Goal: Information Seeking & Learning: Compare options

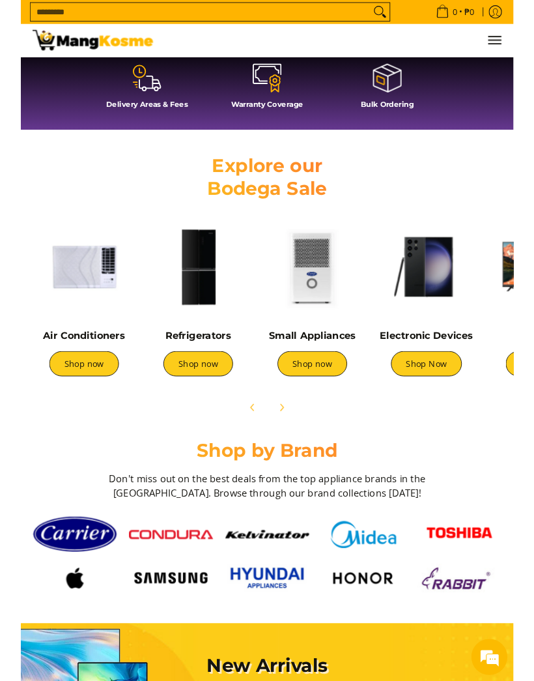
scroll to position [0, 508]
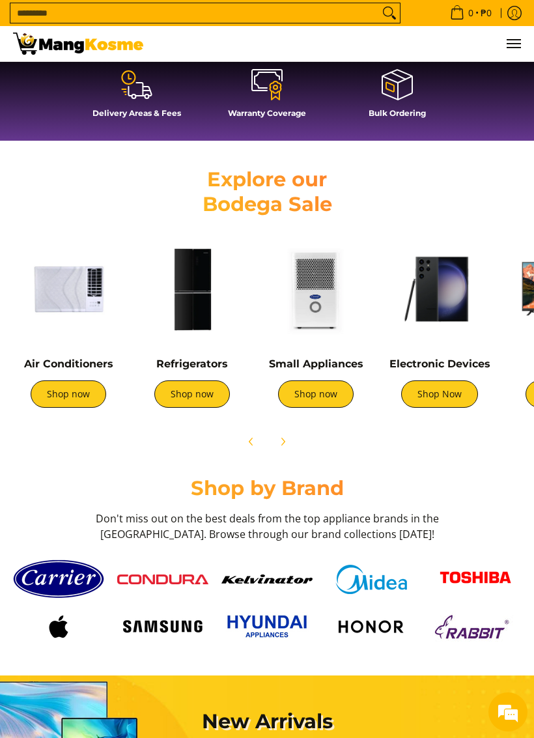
click at [77, 391] on link "Shop now" at bounding box center [69, 393] width 76 height 27
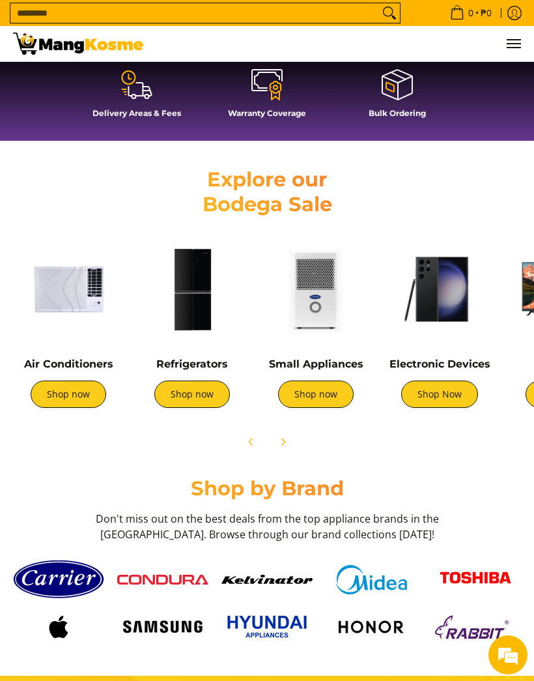
click at [85, 401] on link "Shop now" at bounding box center [69, 393] width 76 height 27
click at [73, 399] on link "Shop now" at bounding box center [69, 393] width 76 height 27
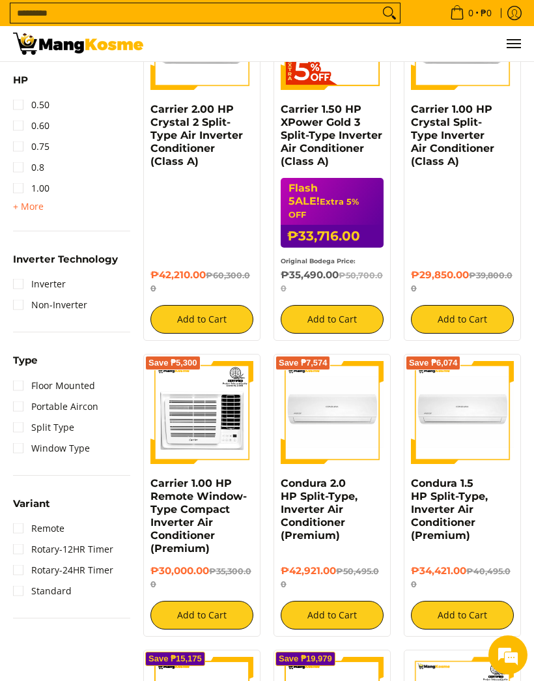
scroll to position [632, 0]
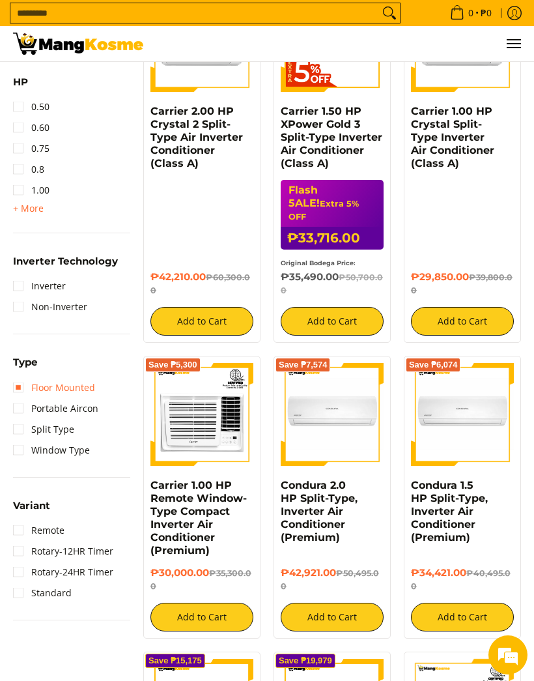
click at [86, 389] on link "Floor Mounted" at bounding box center [54, 387] width 82 height 21
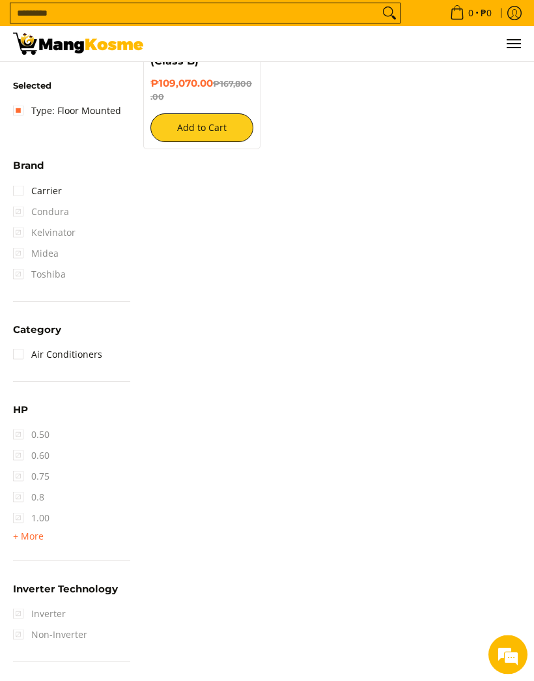
scroll to position [124, 0]
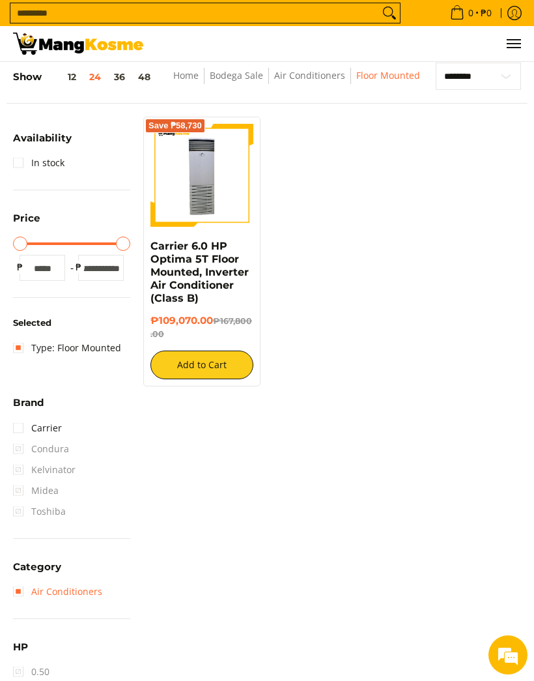
click at [76, 598] on link "Air Conditioners" at bounding box center [57, 591] width 89 height 21
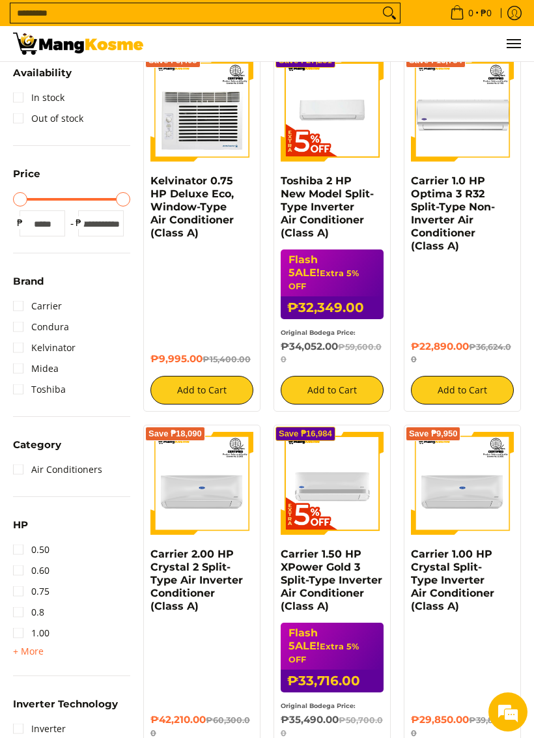
scroll to position [191, 0]
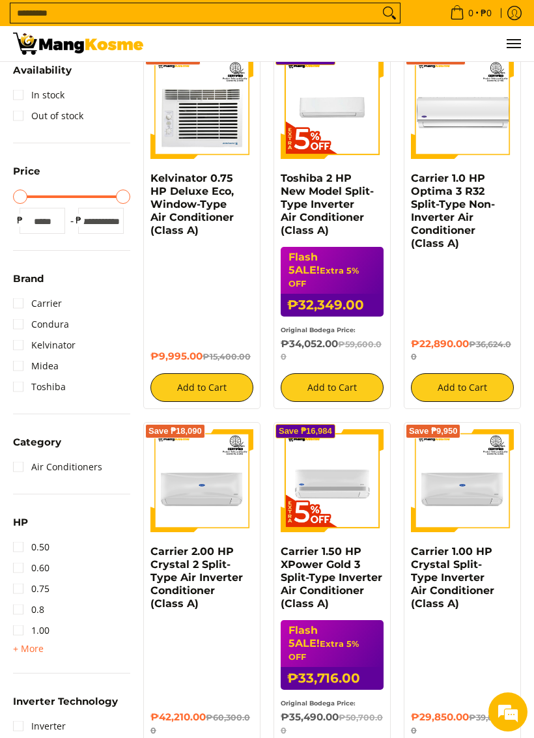
click at [35, 650] on span "+ More" at bounding box center [28, 648] width 31 height 10
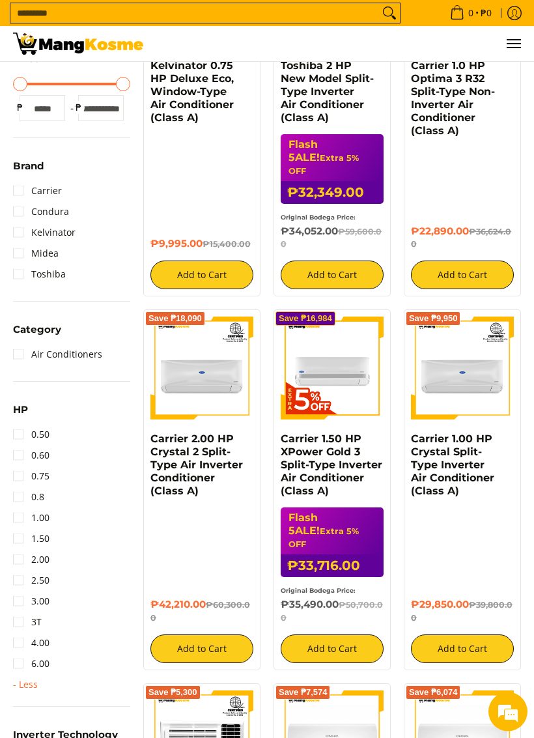
scroll to position [307, 0]
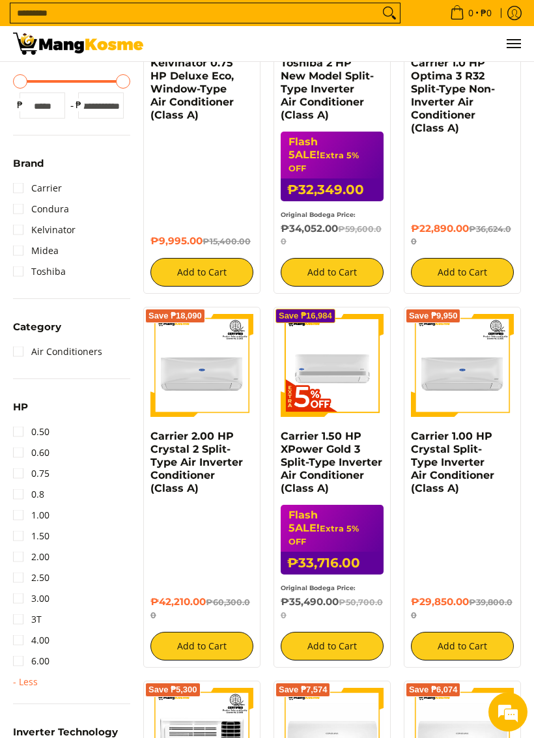
click at [48, 561] on link "2.00" at bounding box center [31, 556] width 36 height 21
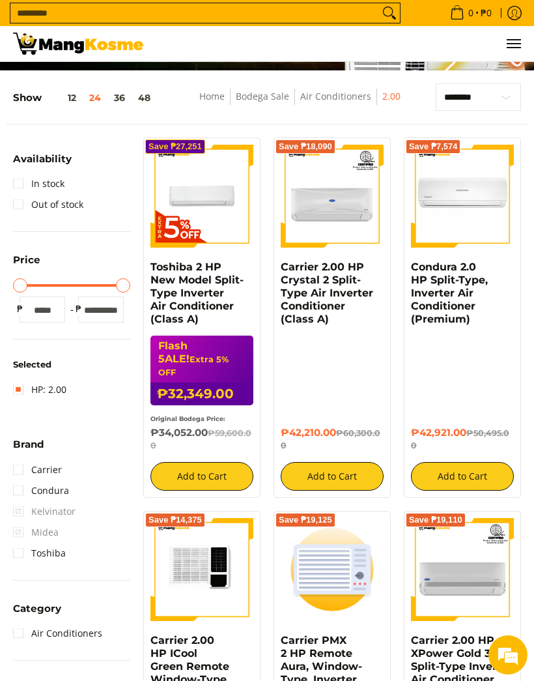
scroll to position [102, 0]
click at [58, 178] on link "In stock" at bounding box center [38, 183] width 51 height 21
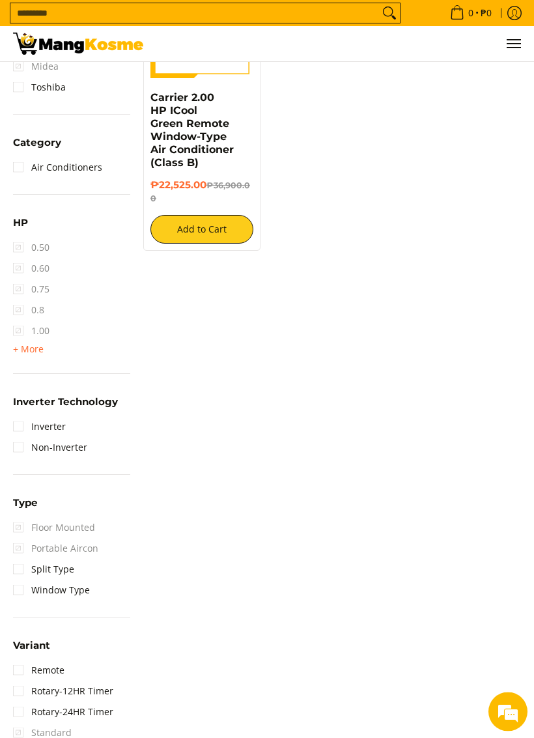
scroll to position [645, 0]
click at [61, 423] on link "Inverter" at bounding box center [39, 426] width 53 height 21
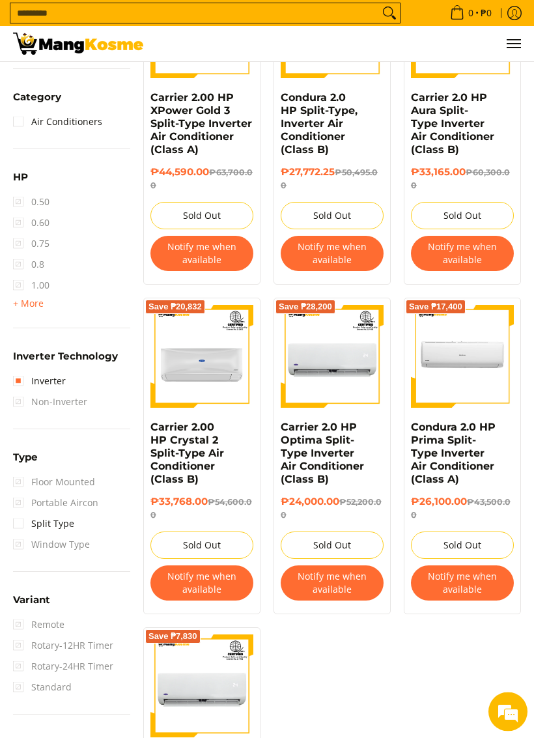
scroll to position [645, 0]
click at [83, 549] on span "Window Type" at bounding box center [51, 544] width 77 height 21
click at [20, 550] on span "Window Type" at bounding box center [51, 544] width 77 height 21
click at [25, 546] on span "Window Type" at bounding box center [51, 544] width 77 height 21
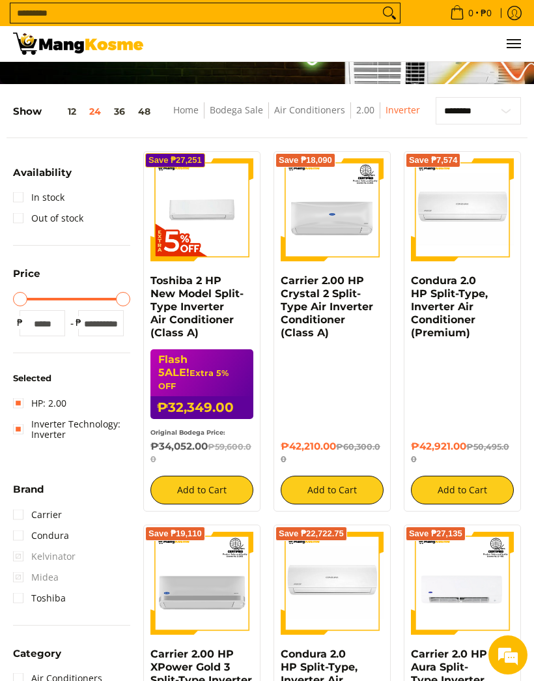
scroll to position [0, 0]
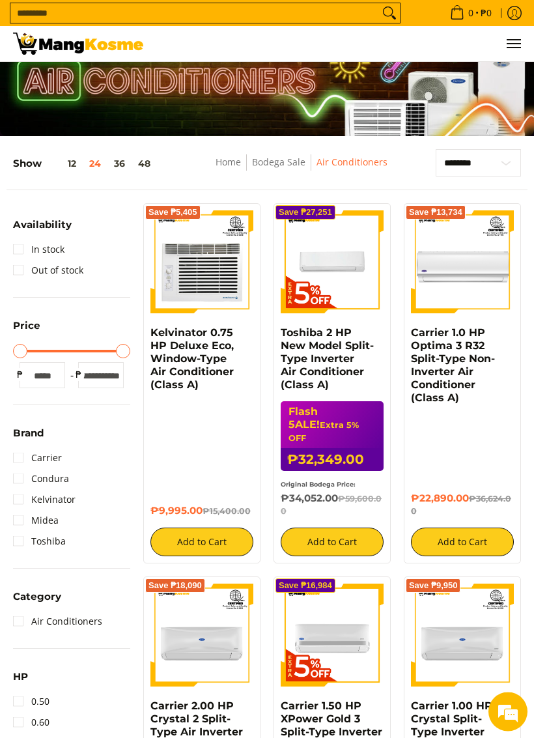
scroll to position [37, 0]
click at [46, 247] on link "In stock" at bounding box center [38, 249] width 51 height 21
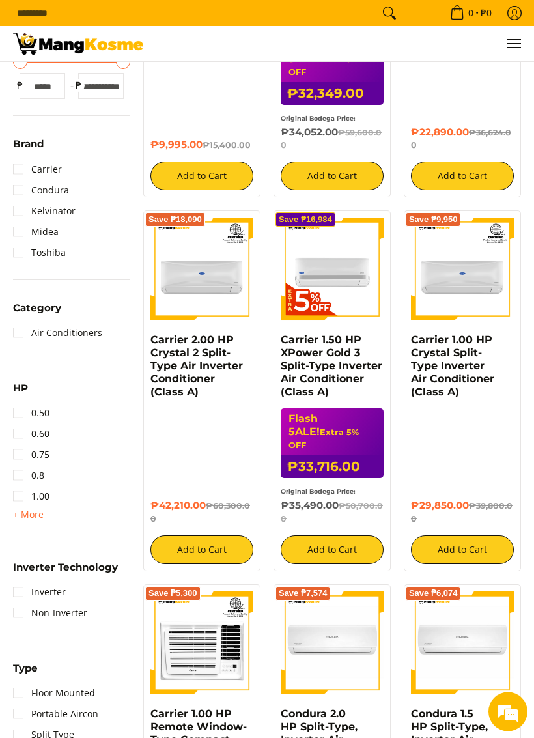
scroll to position [404, 0]
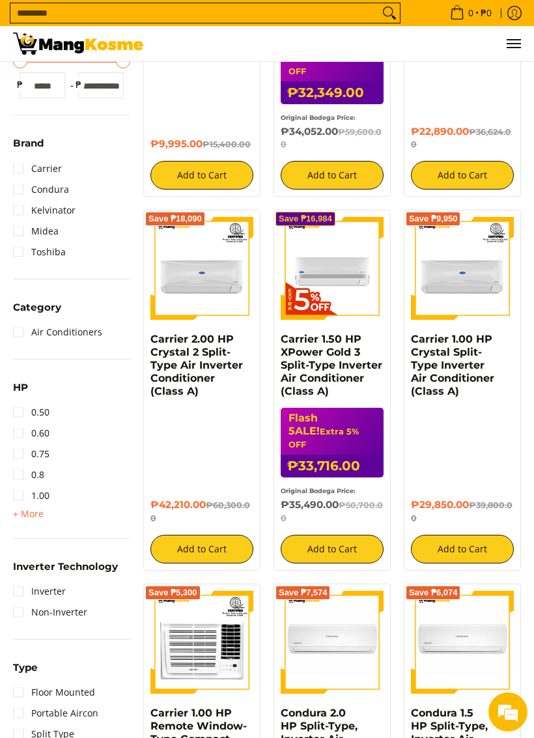
click at [56, 589] on link "Inverter" at bounding box center [39, 591] width 53 height 21
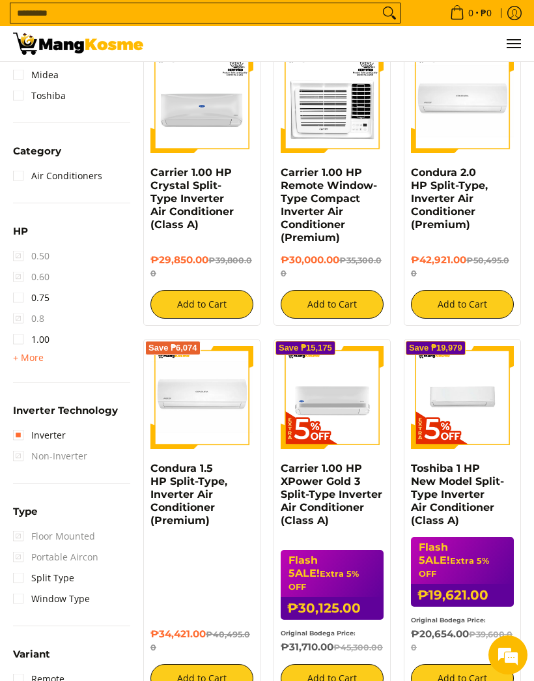
scroll to position [561, 0]
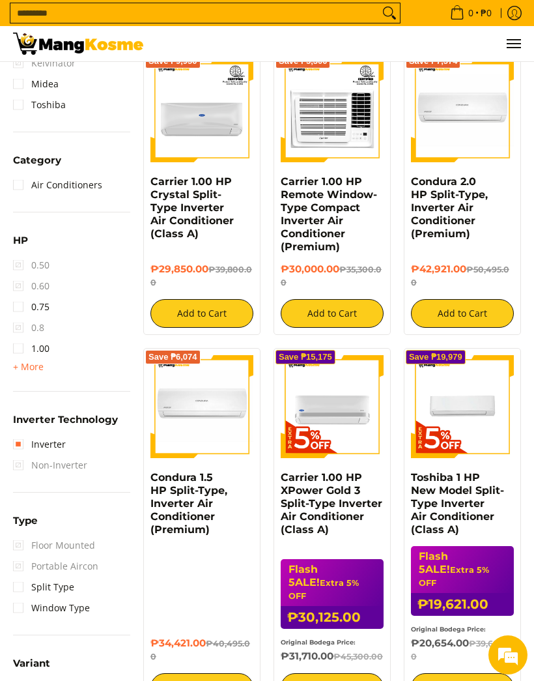
click at [37, 374] on span "+ More - Less" at bounding box center [28, 367] width 31 height 16
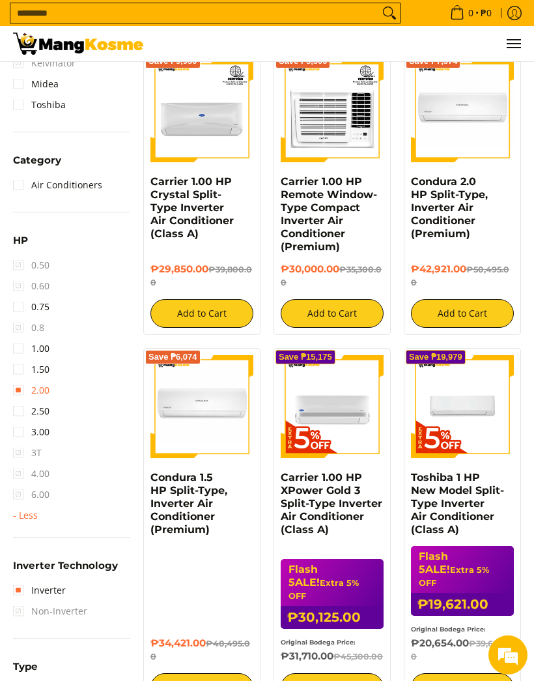
click at [49, 389] on link "2.00" at bounding box center [31, 390] width 36 height 21
